Goal: Contribute content: Contribute content

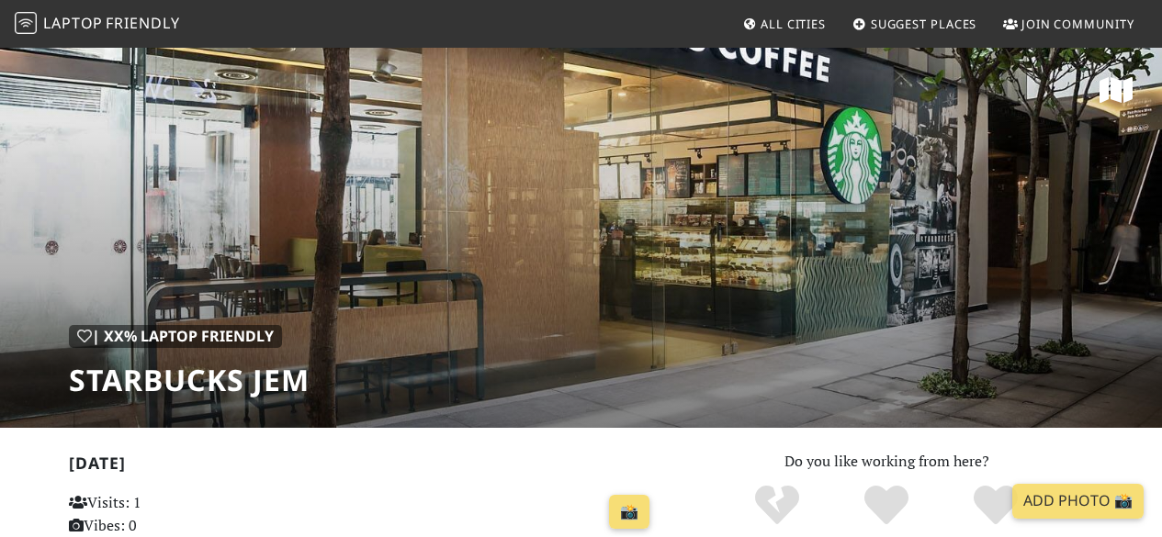
click at [725, 286] on div "| XX% Laptop Friendly Starbucks JEM" at bounding box center [581, 237] width 1162 height 382
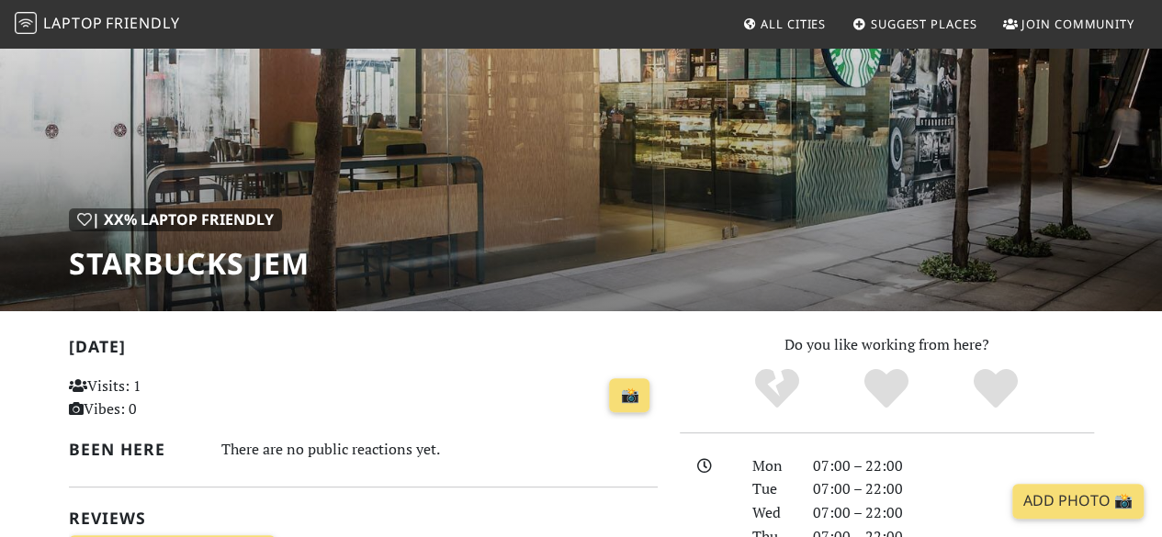
scroll to position [37, 0]
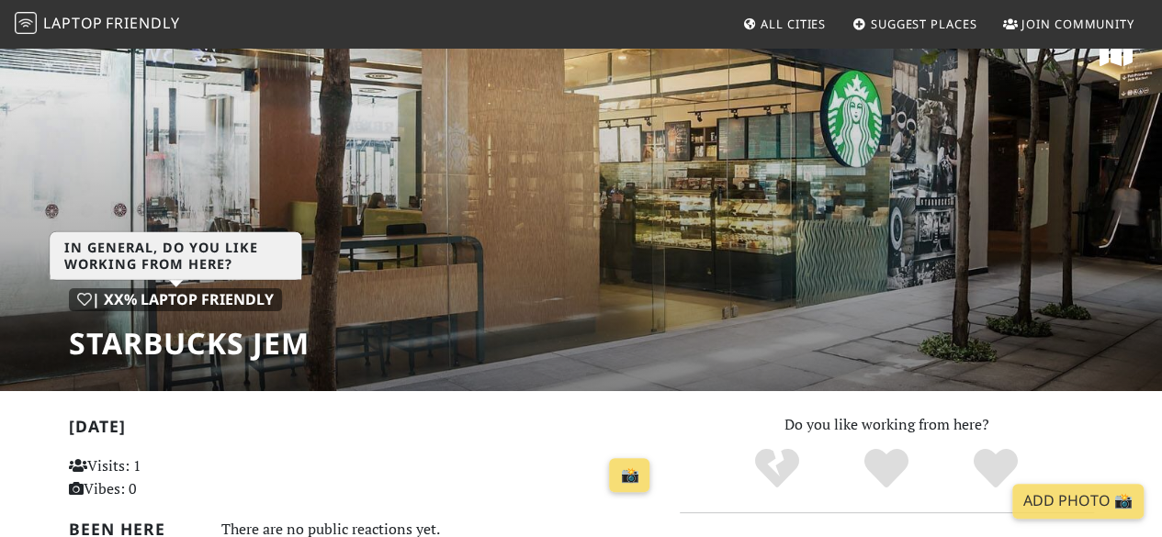
click at [220, 289] on div "| XX% Laptop Friendly" at bounding box center [175, 300] width 213 height 24
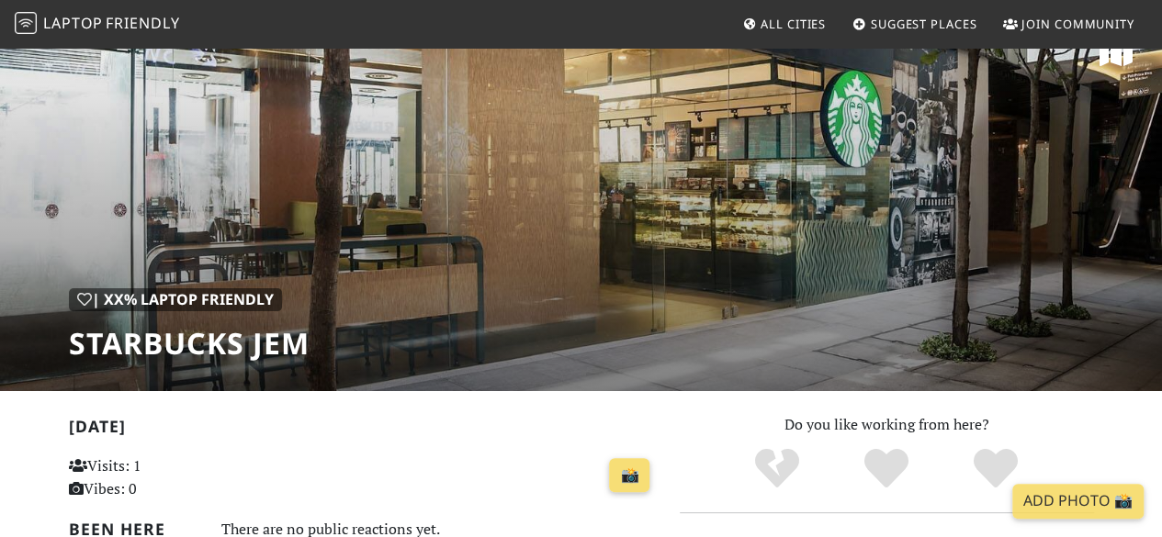
click at [640, 327] on div "| XX% Laptop Friendly Starbucks JEM" at bounding box center [581, 200] width 1162 height 382
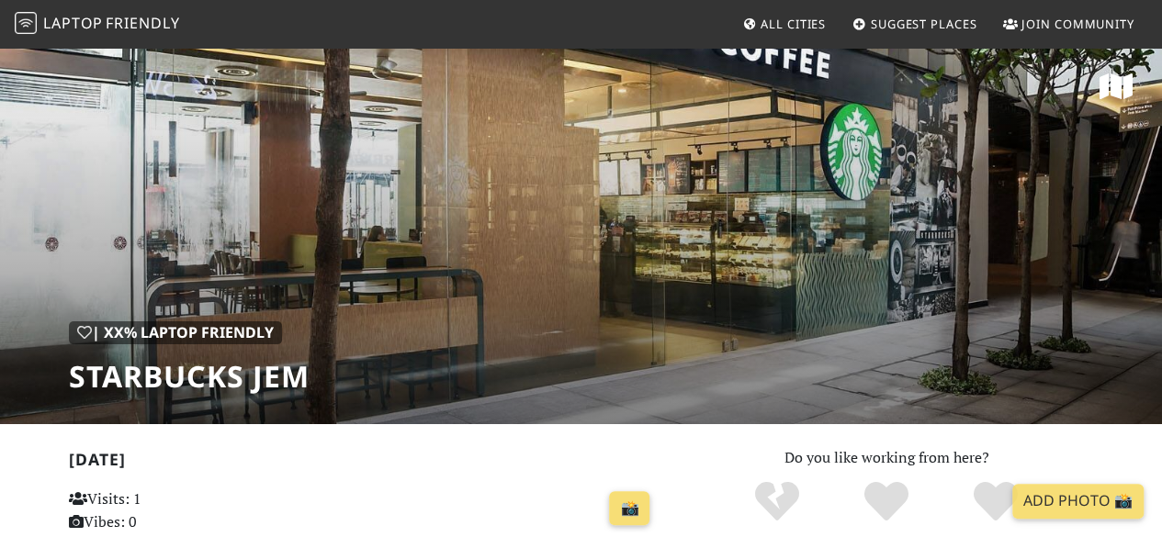
scroll to position [0, 0]
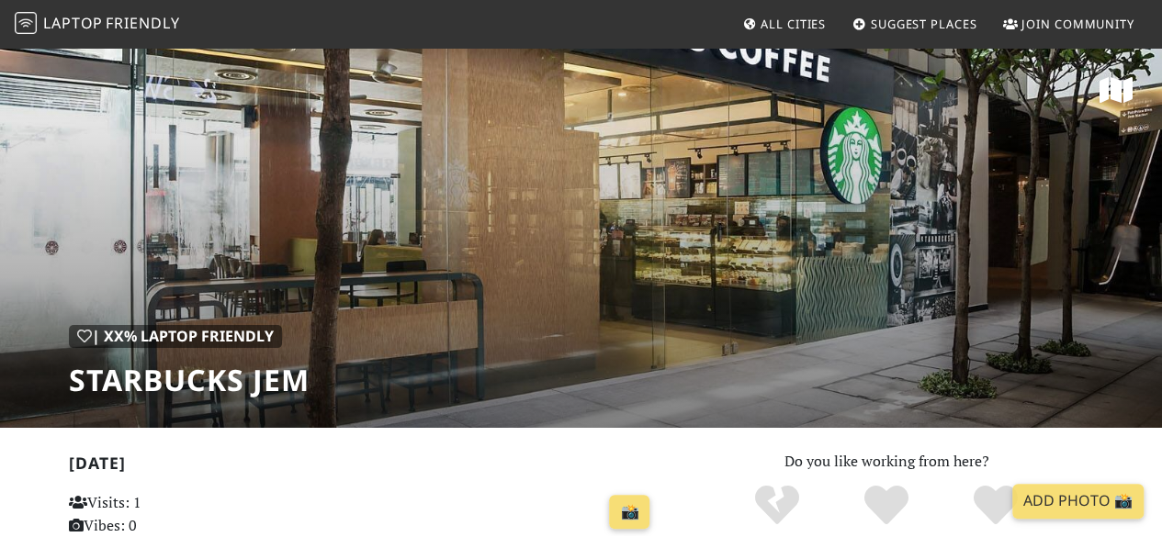
click at [924, 17] on span "Suggest Places" at bounding box center [924, 24] width 107 height 17
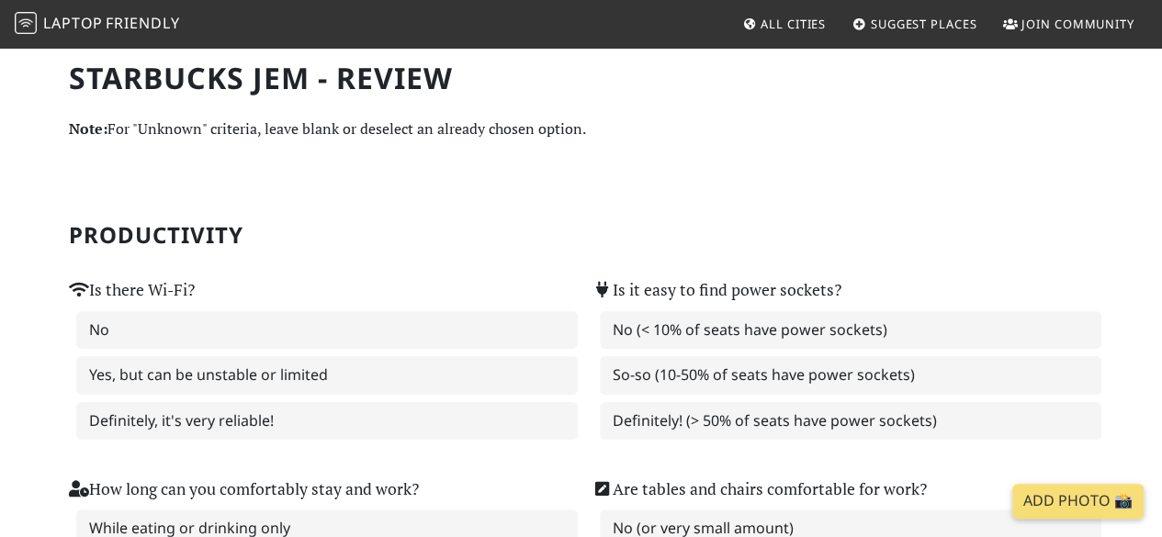
click at [404, 183] on section "Productivity Is there Wi-Fi? No Yes, but can be unstable or limited Definitely,…" at bounding box center [581, 501] width 1025 height 691
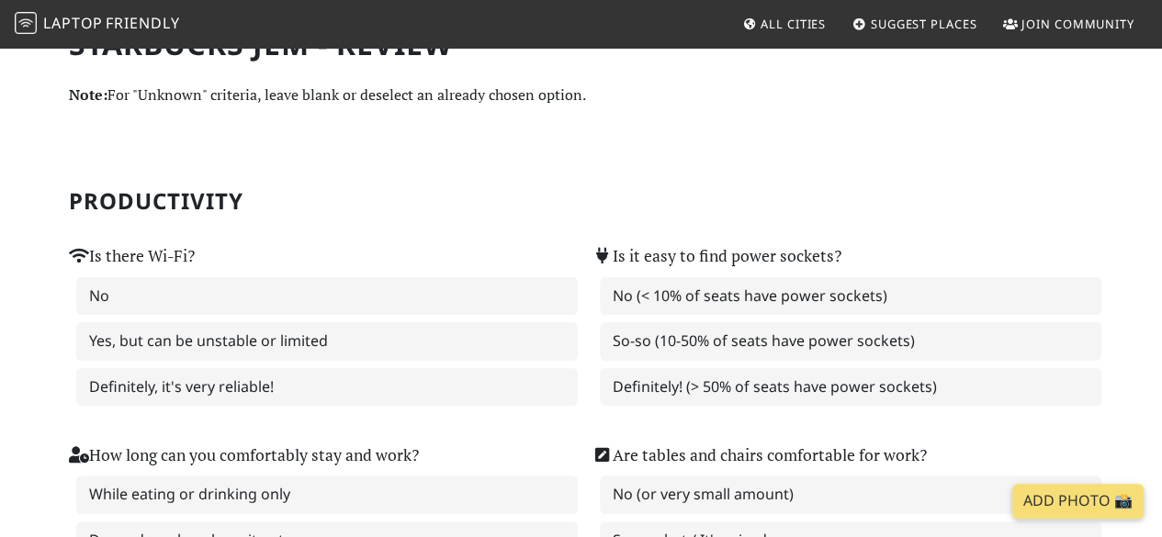
scroll to position [37, 0]
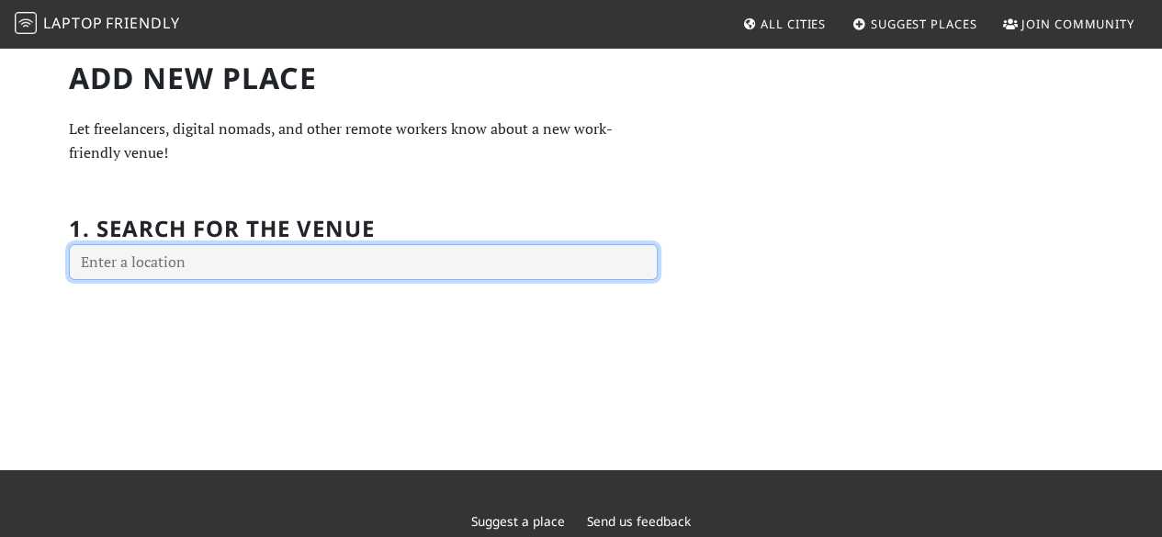
click at [317, 266] on input "text" at bounding box center [363, 262] width 589 height 37
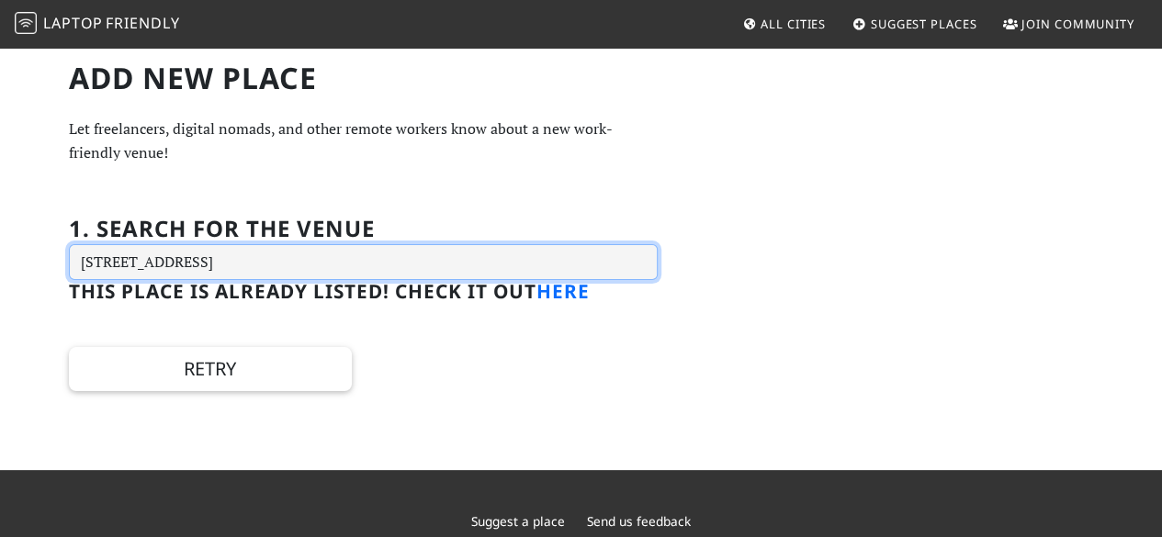
type input "[STREET_ADDRESS]"
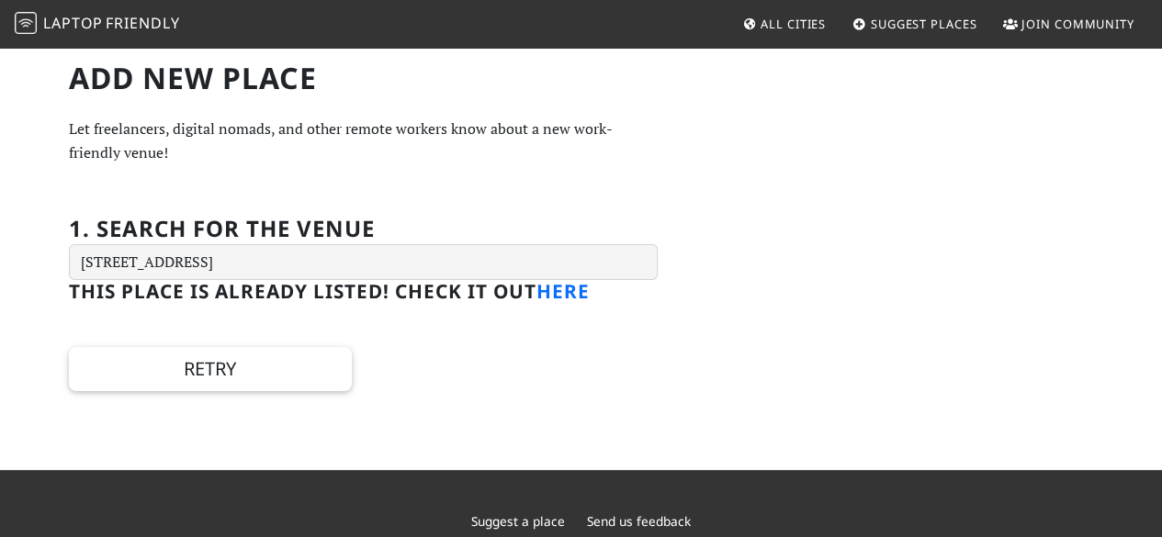
click at [553, 298] on link "here" at bounding box center [562, 291] width 53 height 26
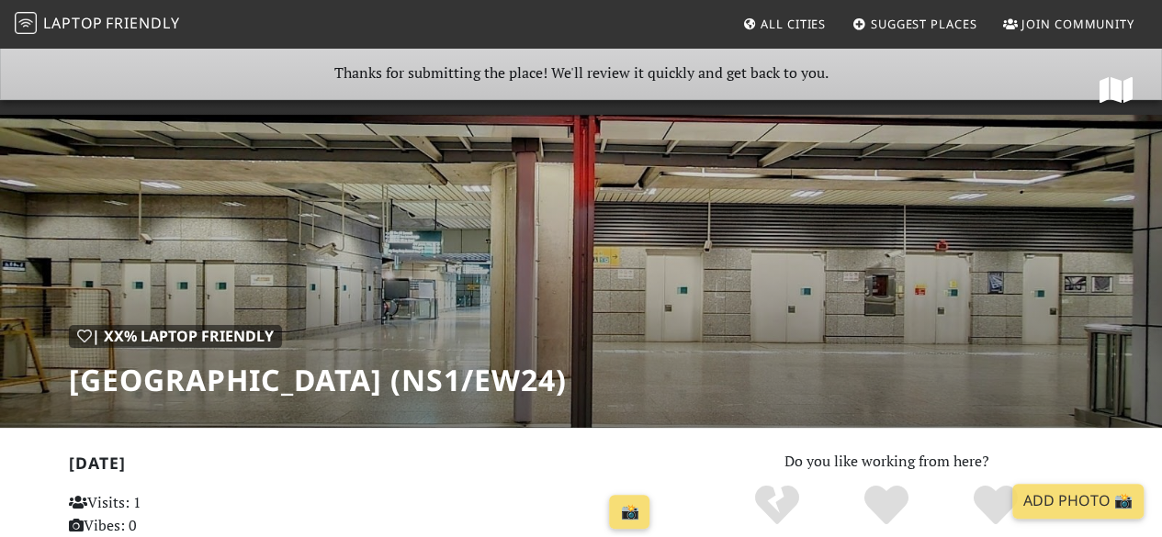
click at [454, 479] on h2 "Today" at bounding box center [363, 467] width 589 height 27
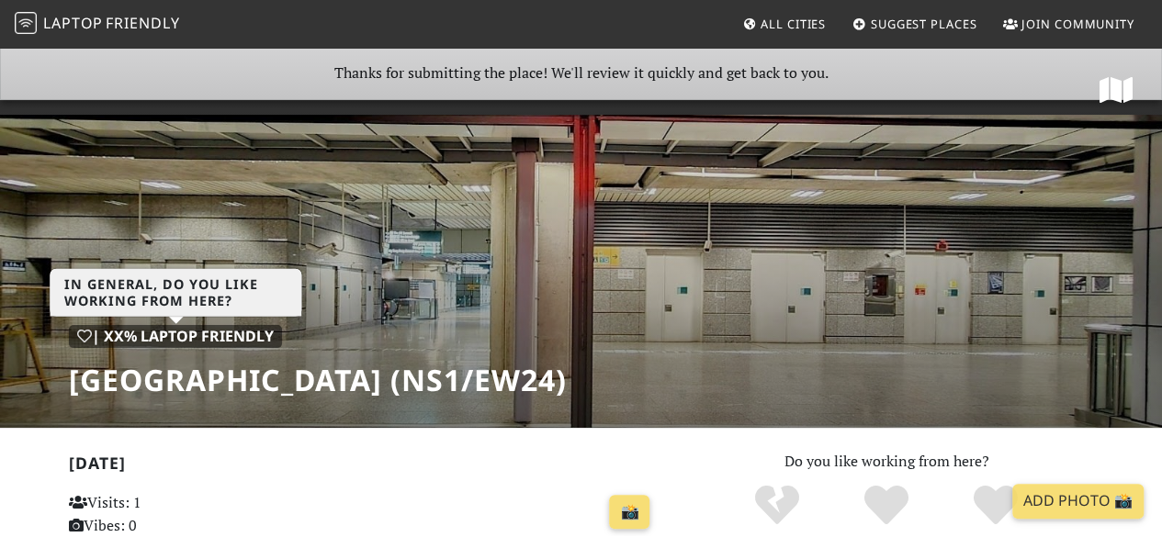
click at [125, 330] on div "| XX% Laptop Friendly" at bounding box center [175, 337] width 213 height 24
